Goal: Navigation & Orientation: Find specific page/section

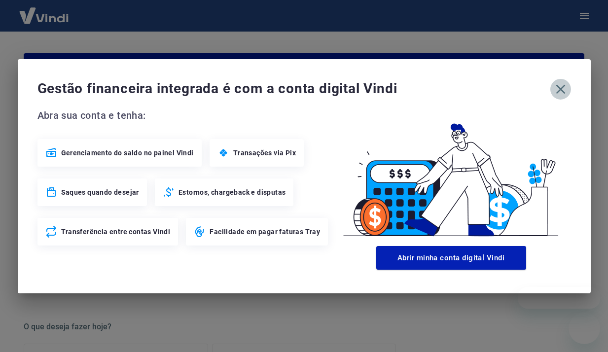
click at [563, 91] on icon "button" at bounding box center [559, 88] width 9 height 9
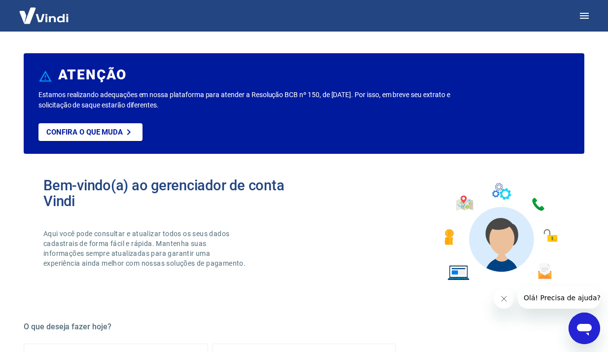
click at [563, 91] on div "Estamos realizando adequações em nossa plataforma para atender a Resolução BCB …" at bounding box center [303, 122] width 531 height 64
click at [391, 192] on div "Bem-vindo(a) ao gerenciador de conta Vindi Aqui você pode consultar e atualizar…" at bounding box center [304, 232] width 560 height 140
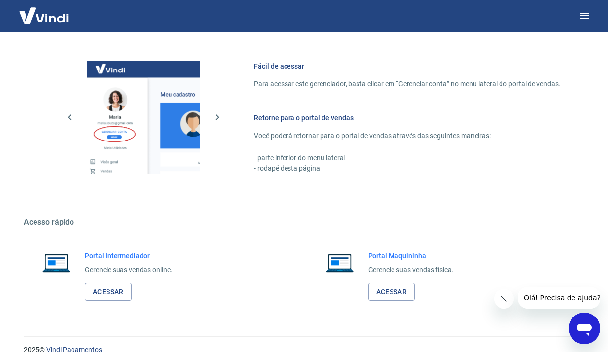
scroll to position [529, 0]
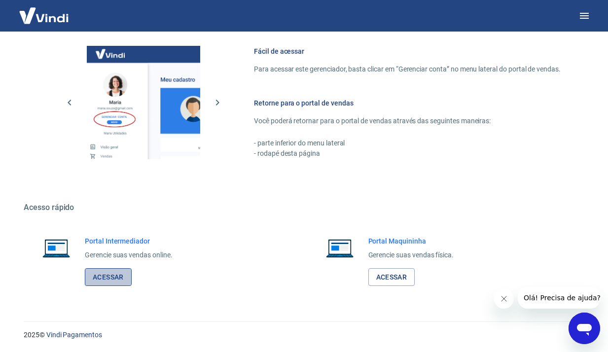
click at [118, 277] on link "Acessar" at bounding box center [108, 277] width 47 height 18
